Goal: Task Accomplishment & Management: Complete application form

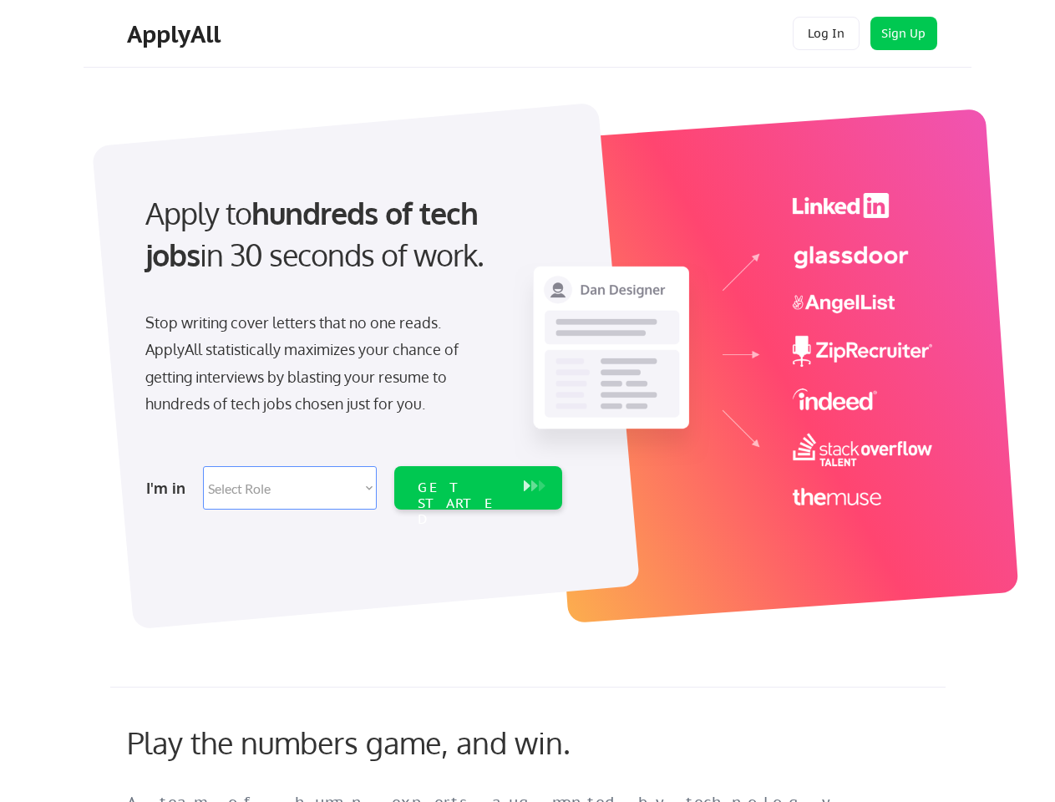
click at [527, 401] on div "Apply to hundreds of tech jobs in 30 seconds of work. Stop writing cover letter…" at bounding box center [352, 346] width 467 height 342
click at [529, 357] on div "Apply to hundreds of tech jobs in 30 seconds of work. Stop writing cover letter…" at bounding box center [352, 346] width 467 height 342
click at [352, 346] on div "Stop writing cover letters that no one reads. ApplyAll statistically maximizes …" at bounding box center [316, 363] width 343 height 109
click at [350, 248] on div "Apply to hundreds of tech jobs in 30 seconds of work." at bounding box center [350, 234] width 410 height 84
click at [317, 367] on div "Stop writing cover letters that no one reads. ApplyAll statistically maximizes …" at bounding box center [316, 363] width 343 height 109
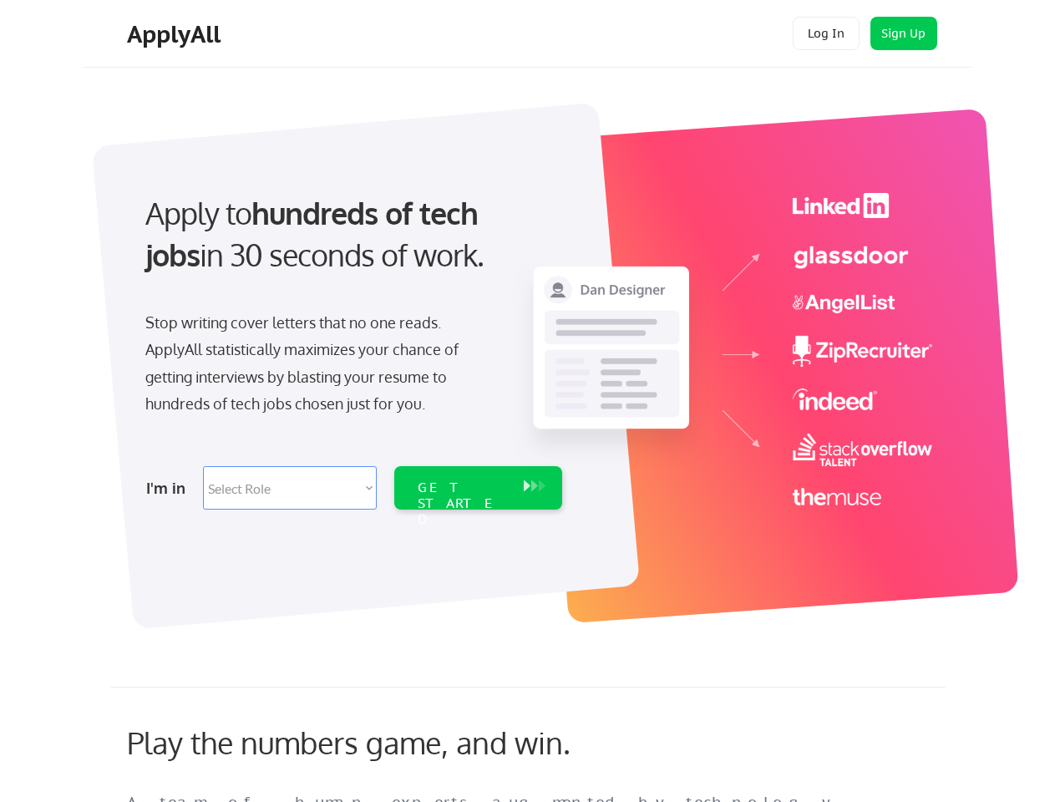
click at [352, 488] on select "Select Role Software Engineering Product Management Customer Success Sales UI/U…" at bounding box center [290, 487] width 174 height 43
click at [170, 488] on div "I'm in" at bounding box center [169, 487] width 47 height 27
click at [290, 488] on select "Select Role Software Engineering Product Management Customer Success Sales UI/U…" at bounding box center [290, 487] width 174 height 43
click at [478, 488] on div "GET STARTED" at bounding box center [462, 503] width 89 height 48
click at [462, 488] on div "GET STARTED" at bounding box center [462, 503] width 89 height 48
